Goal: Task Accomplishment & Management: Use online tool/utility

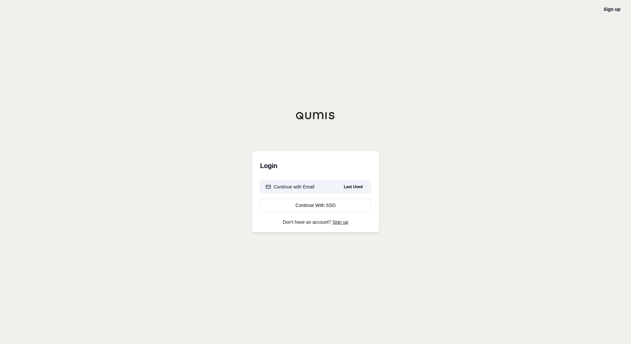
click at [305, 186] on div "Continue with Email" at bounding box center [290, 187] width 49 height 7
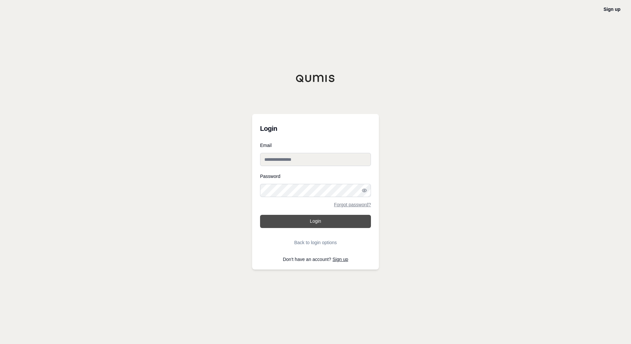
click at [308, 220] on button "Login" at bounding box center [315, 221] width 111 height 13
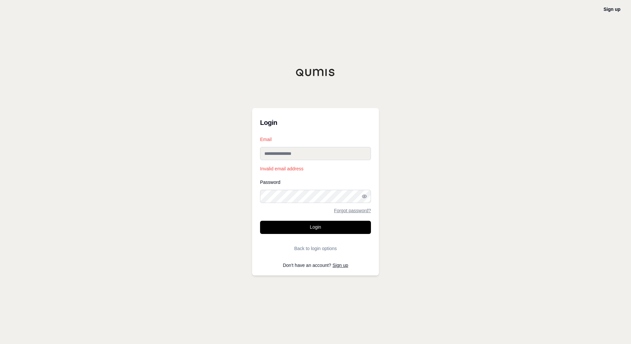
click at [297, 154] on input "Email" at bounding box center [315, 153] width 111 height 13
paste input "**********"
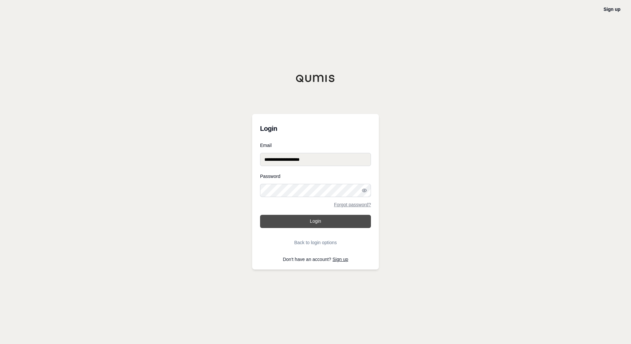
type input "**********"
click at [301, 216] on button "Login" at bounding box center [315, 221] width 111 height 13
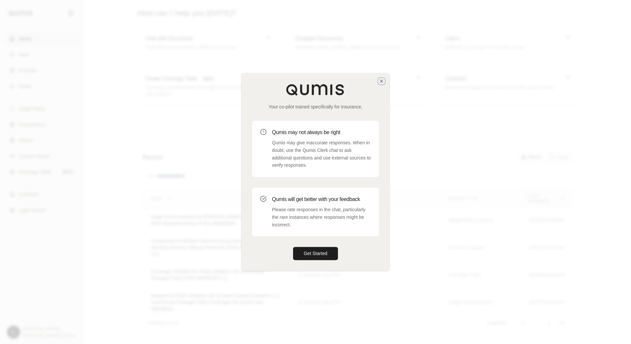
drag, startPoint x: 381, startPoint y: 82, endPoint x: 376, endPoint y: 82, distance: 4.6
click at [381, 82] on icon "button" at bounding box center [381, 81] width 5 height 5
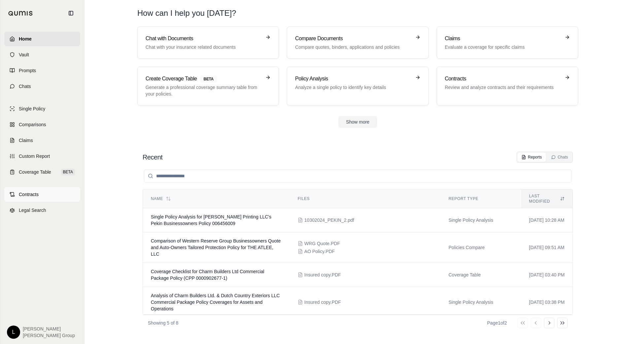
click at [36, 195] on span "Contracts" at bounding box center [29, 194] width 20 height 7
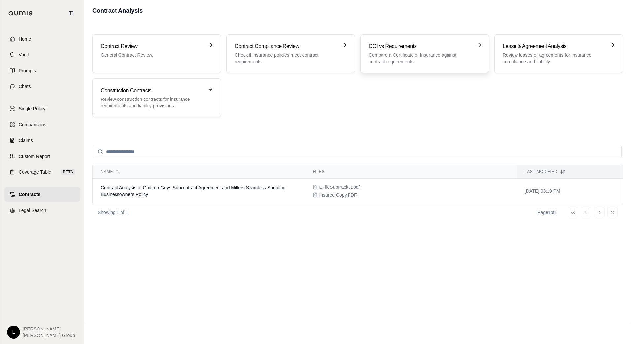
click at [442, 46] on h3 "COI vs Requirements" at bounding box center [419, 47] width 103 height 8
click at [298, 59] on p "Check if insurance policies meet contract requirements." at bounding box center [286, 58] width 103 height 13
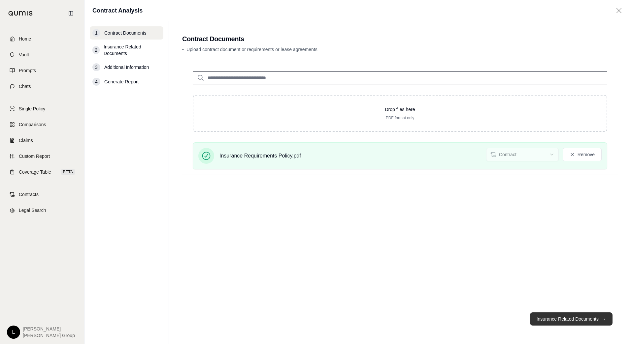
click at [557, 322] on button "Insurance Related Documents →" at bounding box center [571, 319] width 82 height 13
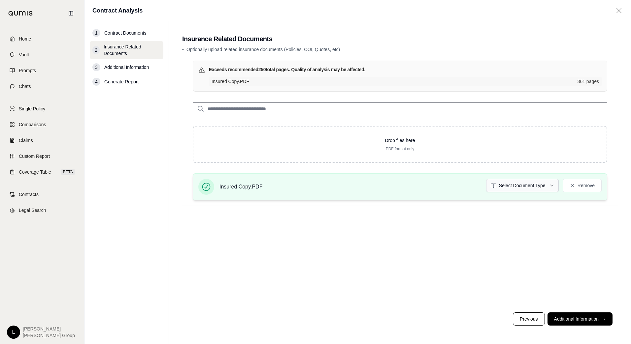
click at [517, 182] on html "Home Vault Prompts Chats Single Policy Comparisons Claims Custom Report Coverag…" at bounding box center [315, 172] width 631 height 344
click at [576, 318] on button "Additional Information →" at bounding box center [579, 319] width 65 height 13
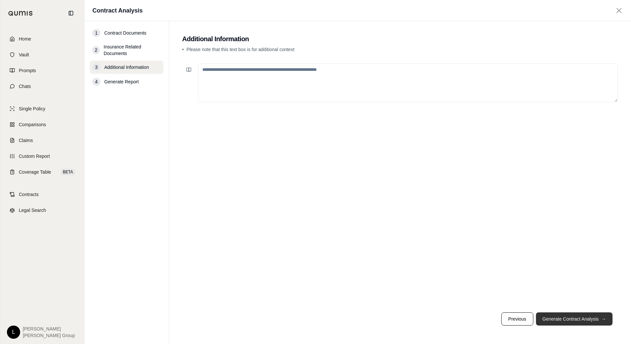
click at [574, 320] on button "Generate Contract Analysis →" at bounding box center [574, 319] width 77 height 13
